Goal: Task Accomplishment & Management: Use online tool/utility

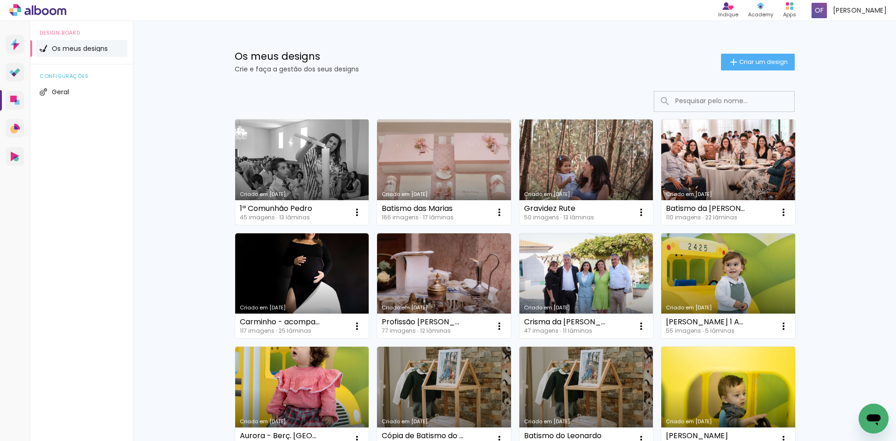
click at [304, 156] on link "Criado em [DATE]" at bounding box center [302, 171] width 134 height 105
